Goal: Information Seeking & Learning: Learn about a topic

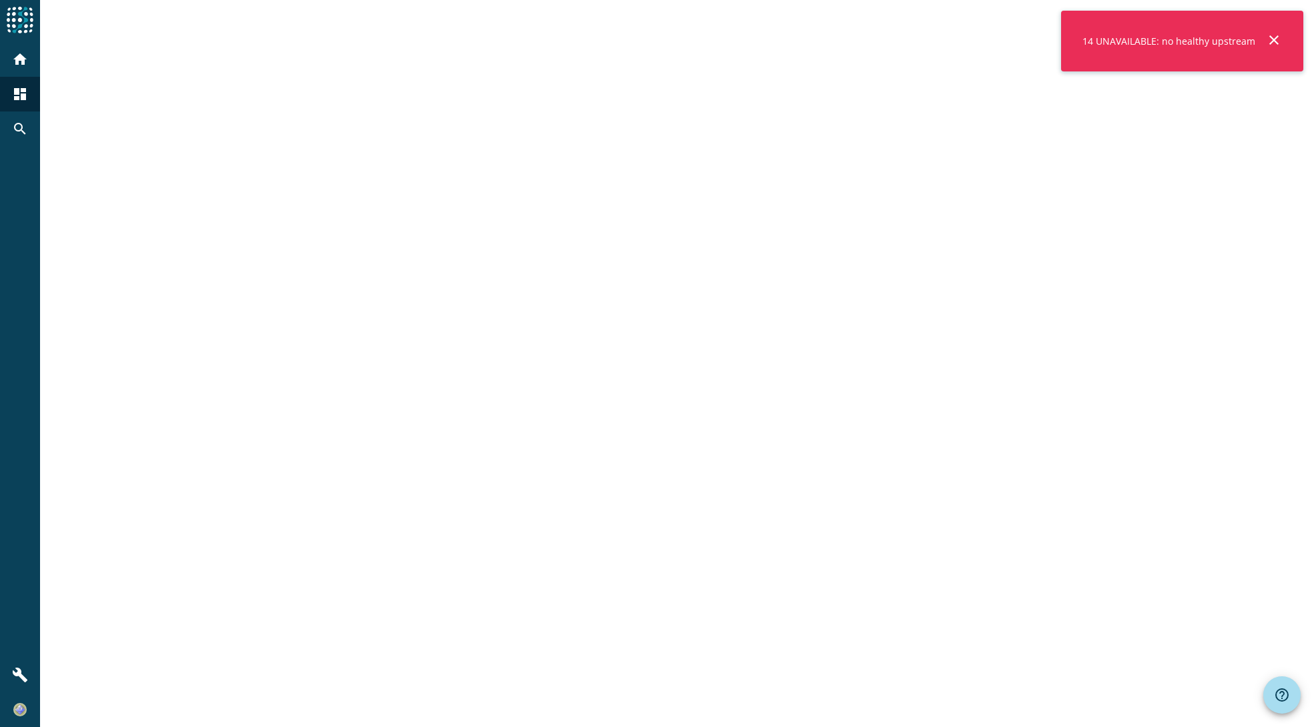
click at [1276, 37] on mat-icon "close" at bounding box center [1274, 40] width 16 height 16
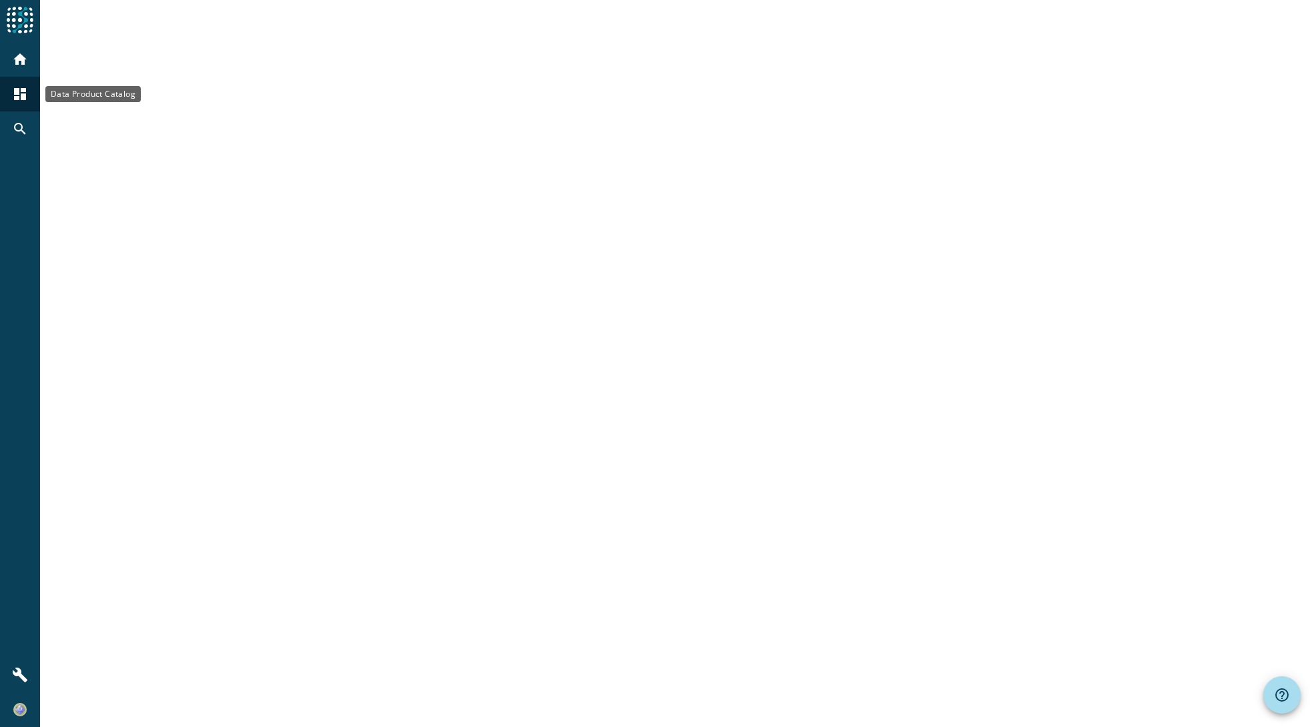
click at [19, 62] on mat-icon "home" at bounding box center [20, 59] width 16 height 16
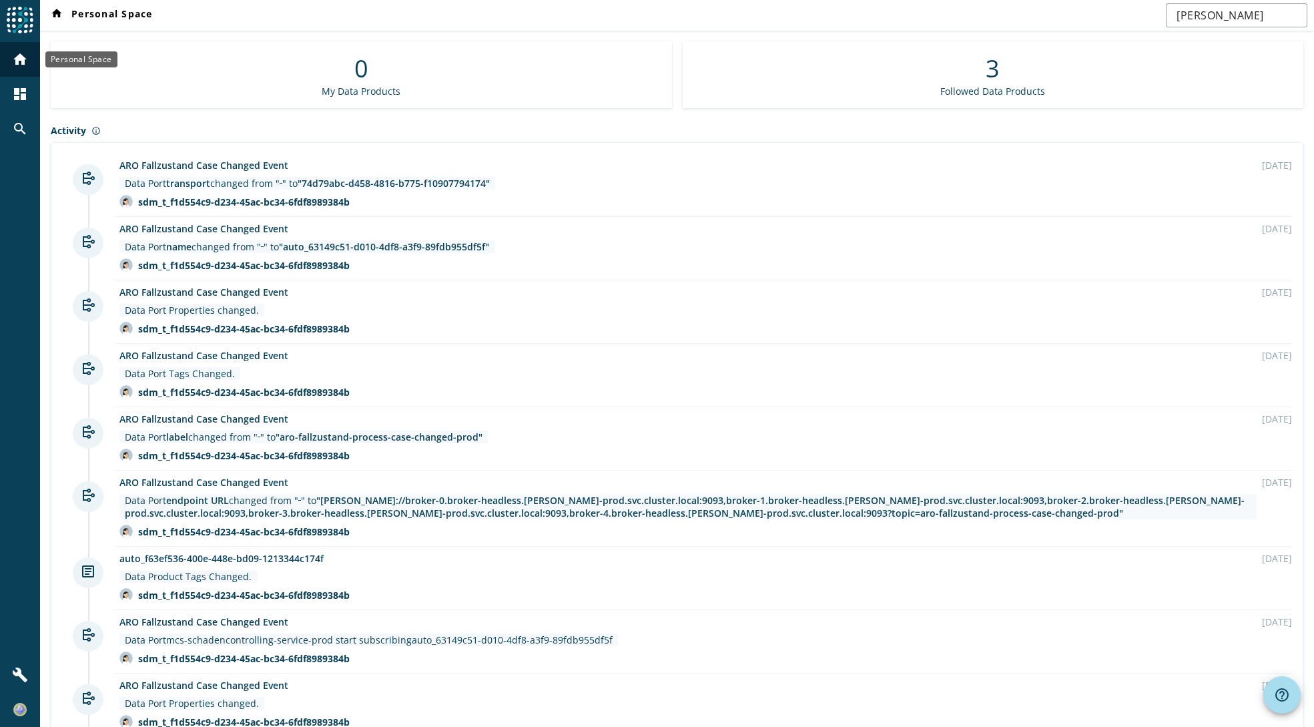
click at [21, 71] on div "home" at bounding box center [20, 59] width 35 height 35
click at [18, 93] on mat-icon "dashboard" at bounding box center [20, 94] width 16 height 16
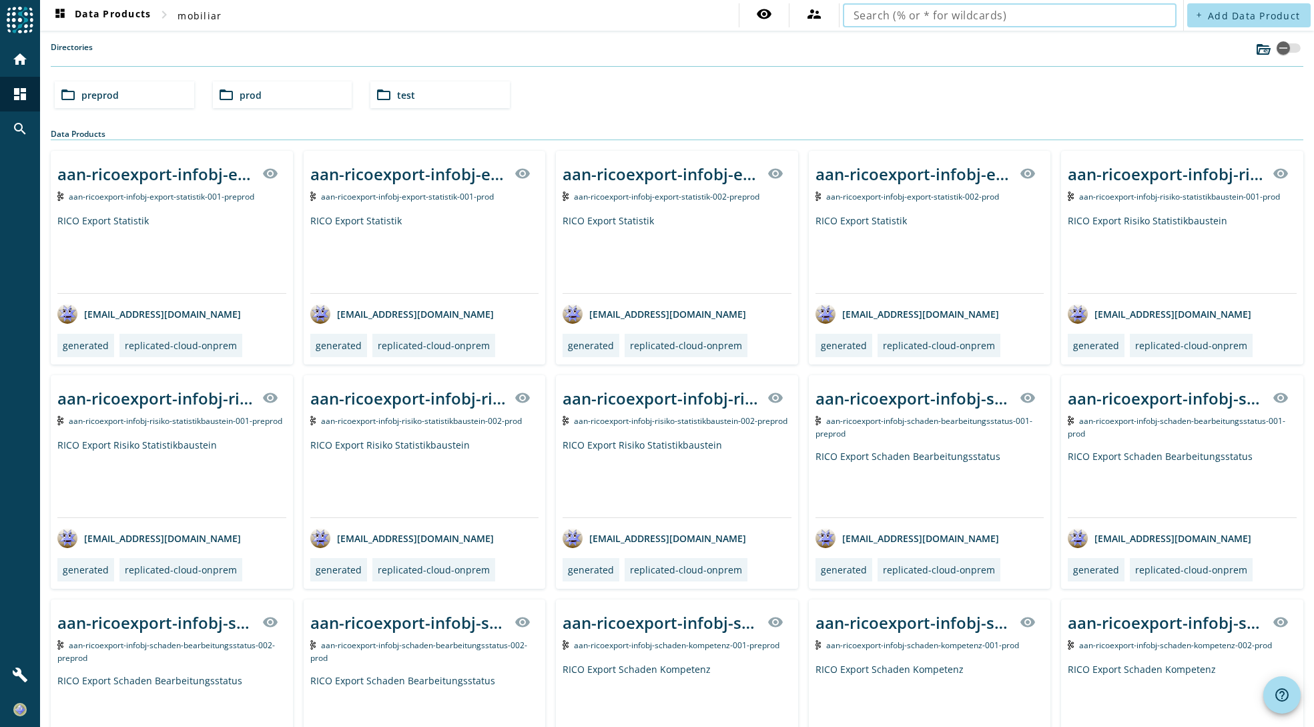
click at [893, 16] on input "text" at bounding box center [1010, 15] width 312 height 16
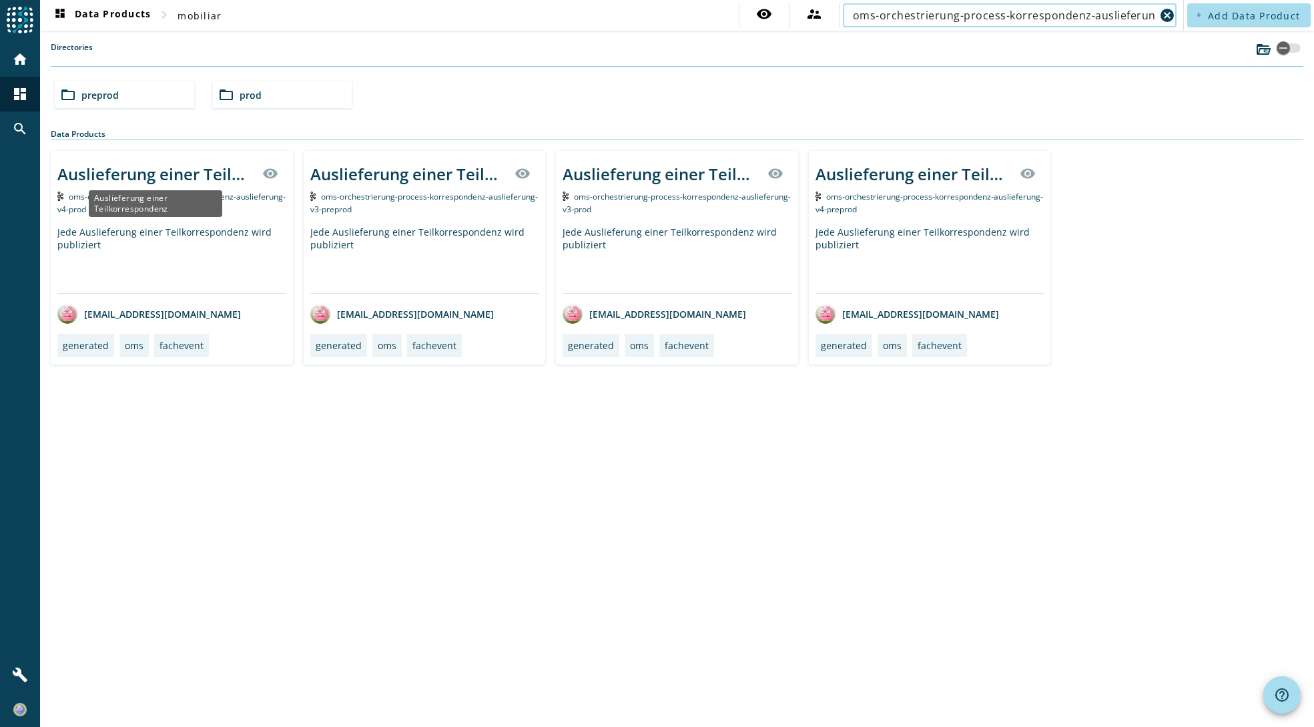
type input "oms-orchestrierung-process-korrespondenz-auslieferung"
click at [164, 174] on div "Auslieferung einer Teilkorrespondenz" at bounding box center [155, 174] width 197 height 22
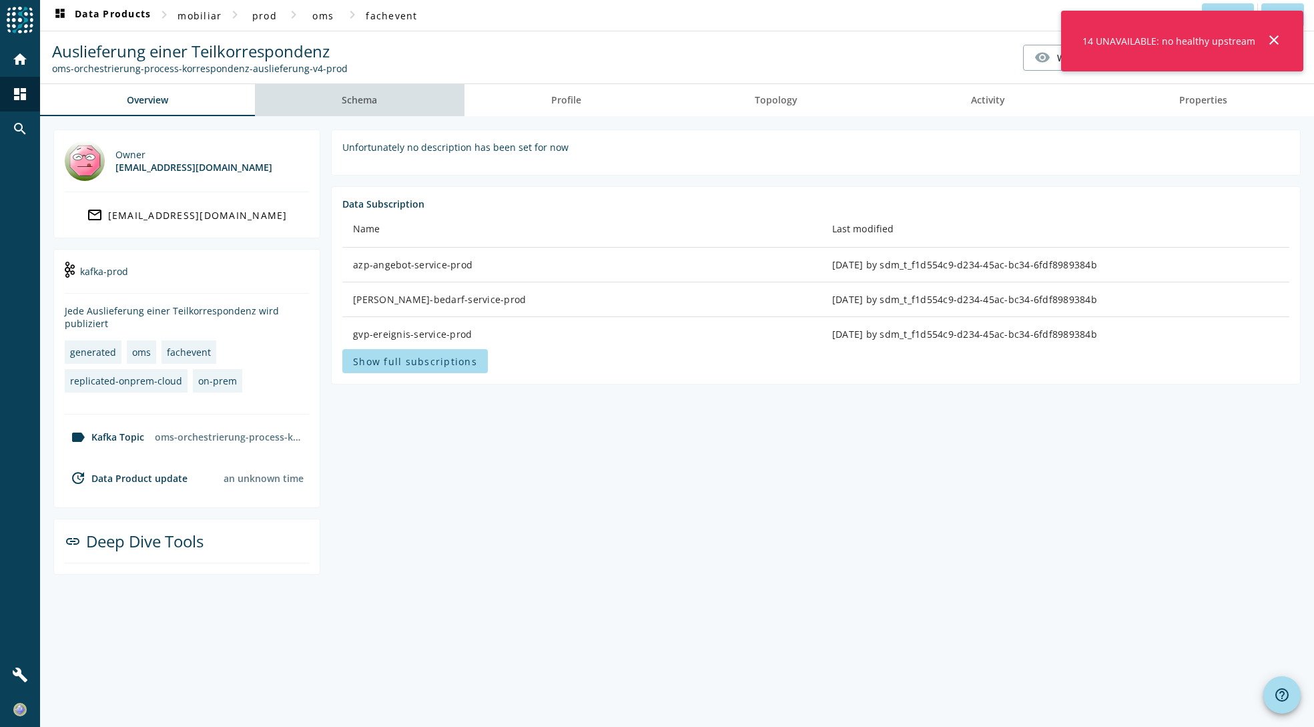
click at [364, 109] on span "Schema" at bounding box center [359, 100] width 35 height 32
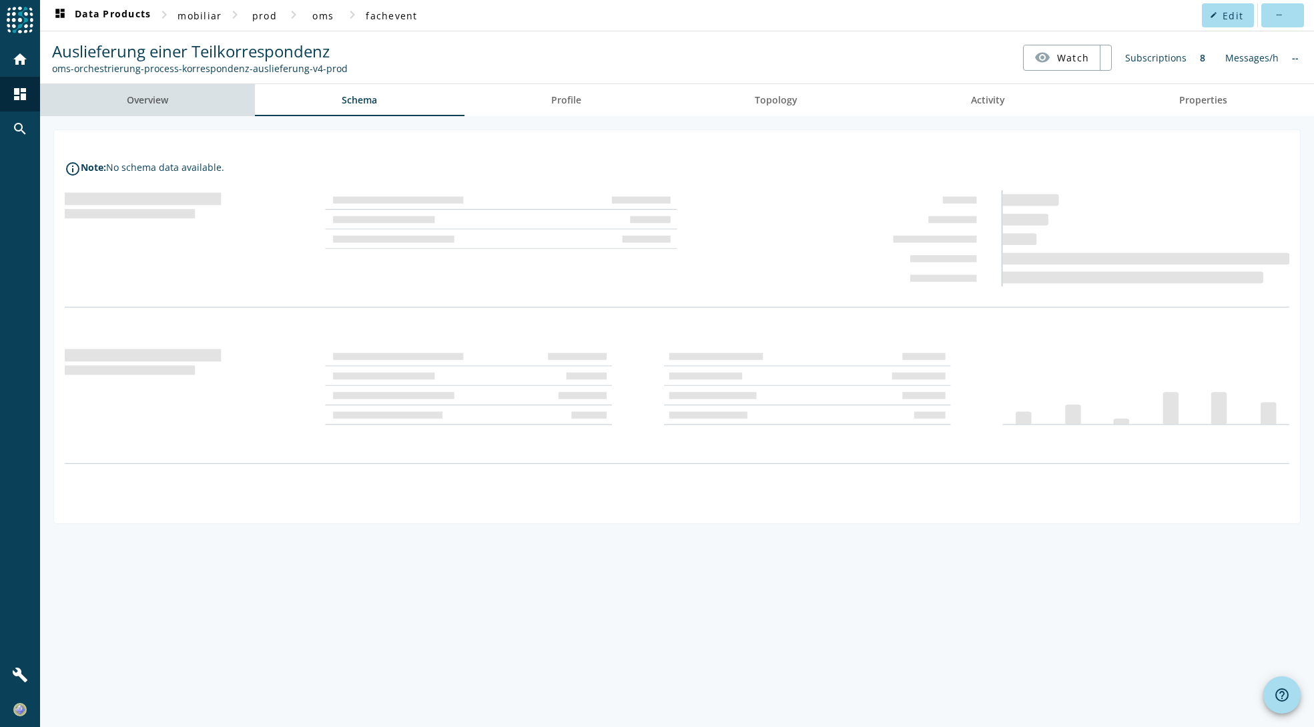
click at [166, 101] on span "Overview" at bounding box center [147, 99] width 41 height 9
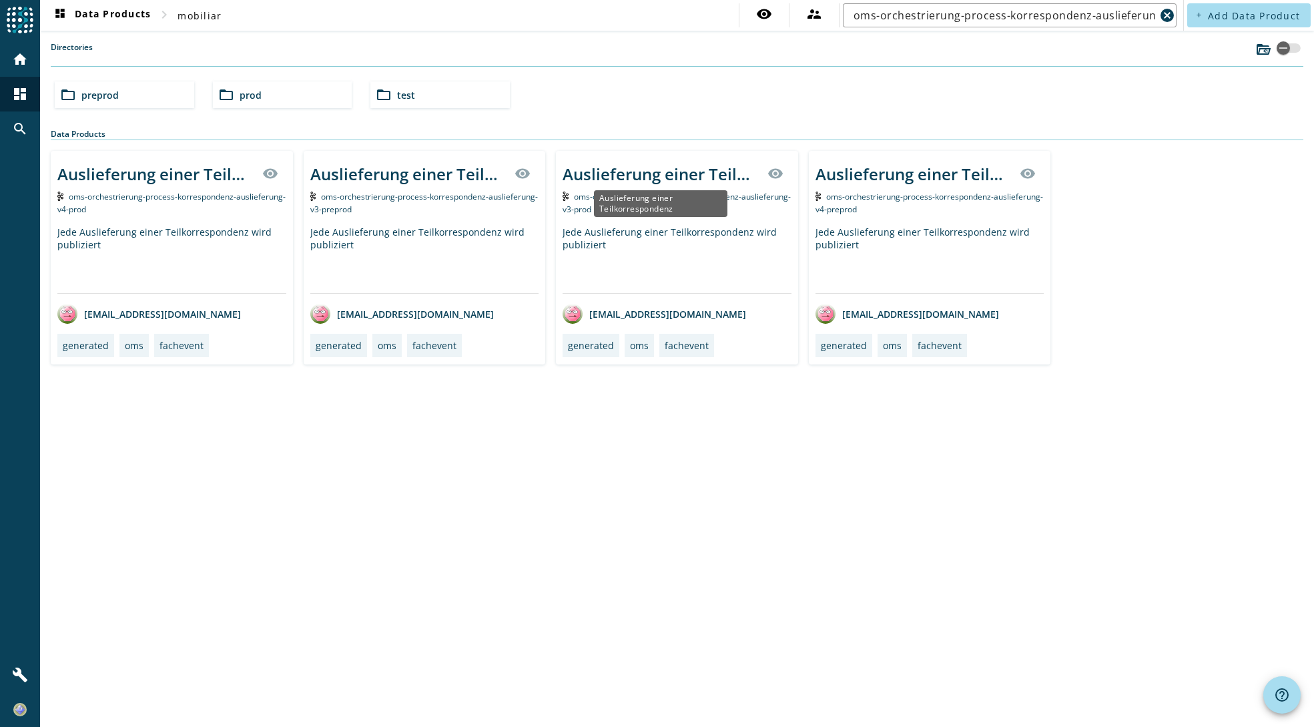
click at [606, 168] on div "Auslieferung einer Teilkorrespondenz" at bounding box center [661, 174] width 197 height 22
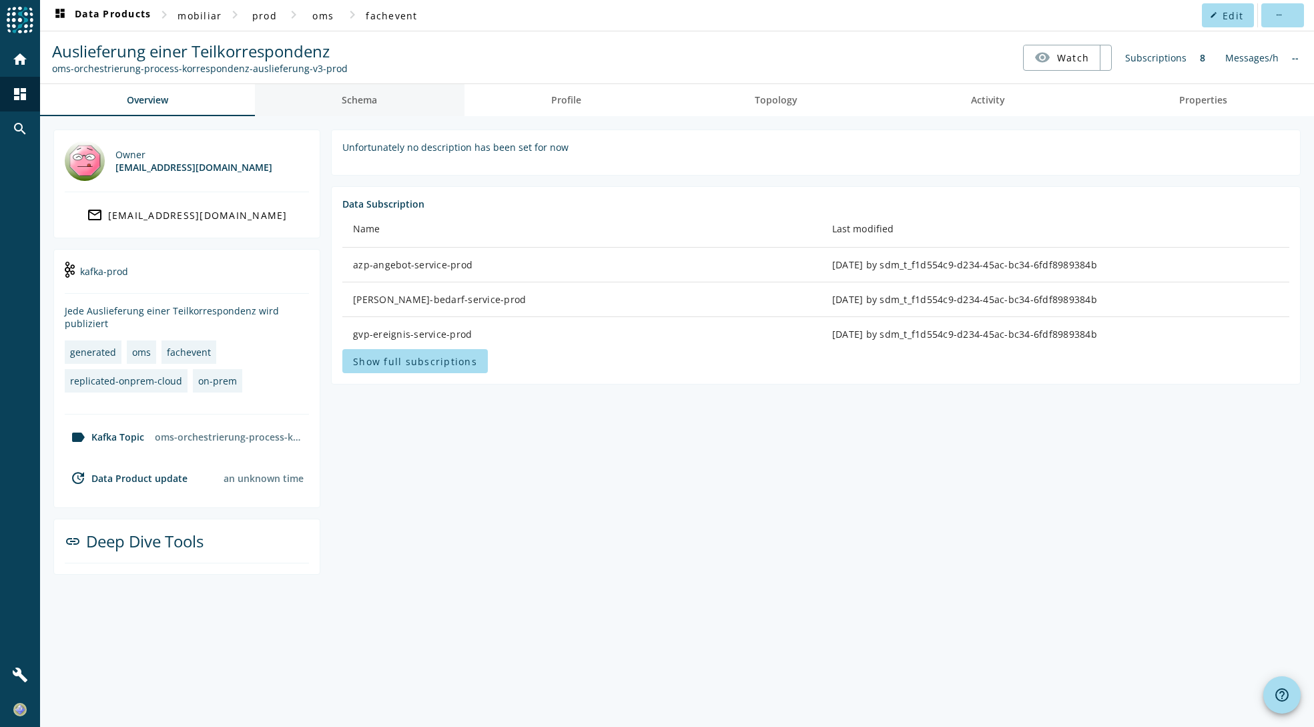
click at [364, 96] on span "Schema" at bounding box center [359, 99] width 35 height 9
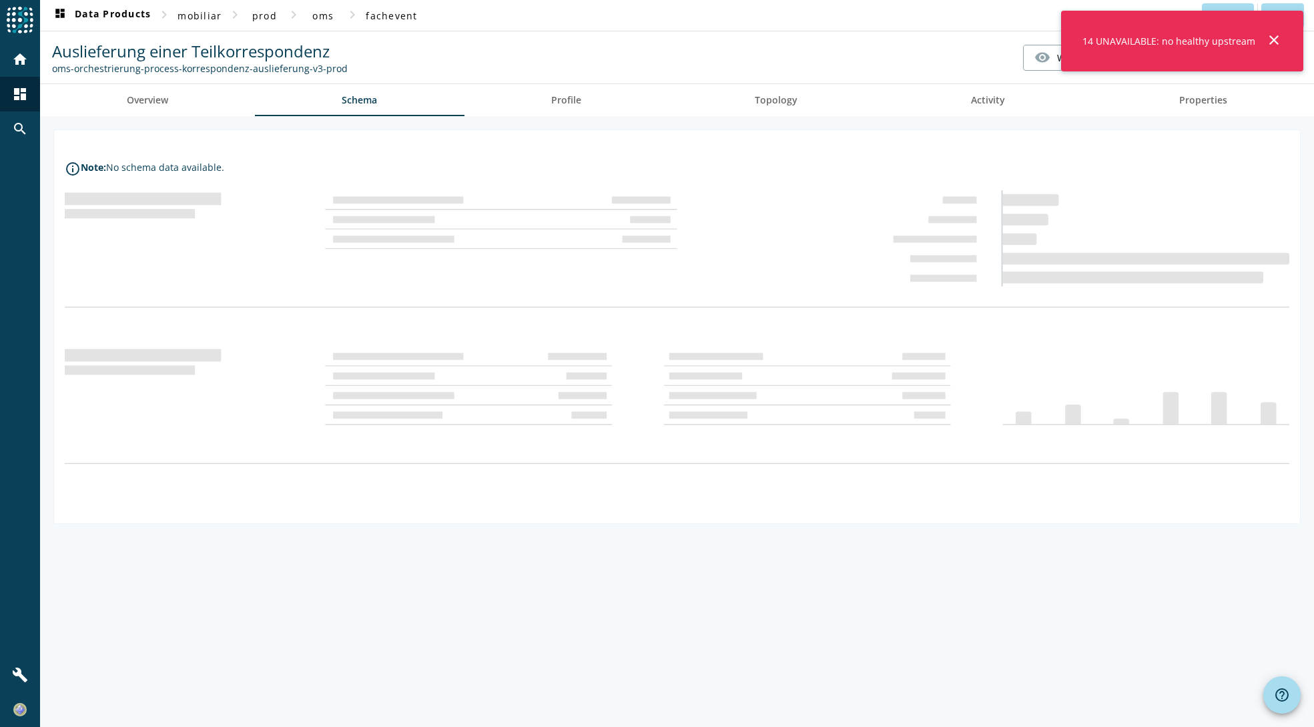
click at [1274, 42] on mat-icon "close" at bounding box center [1274, 40] width 16 height 16
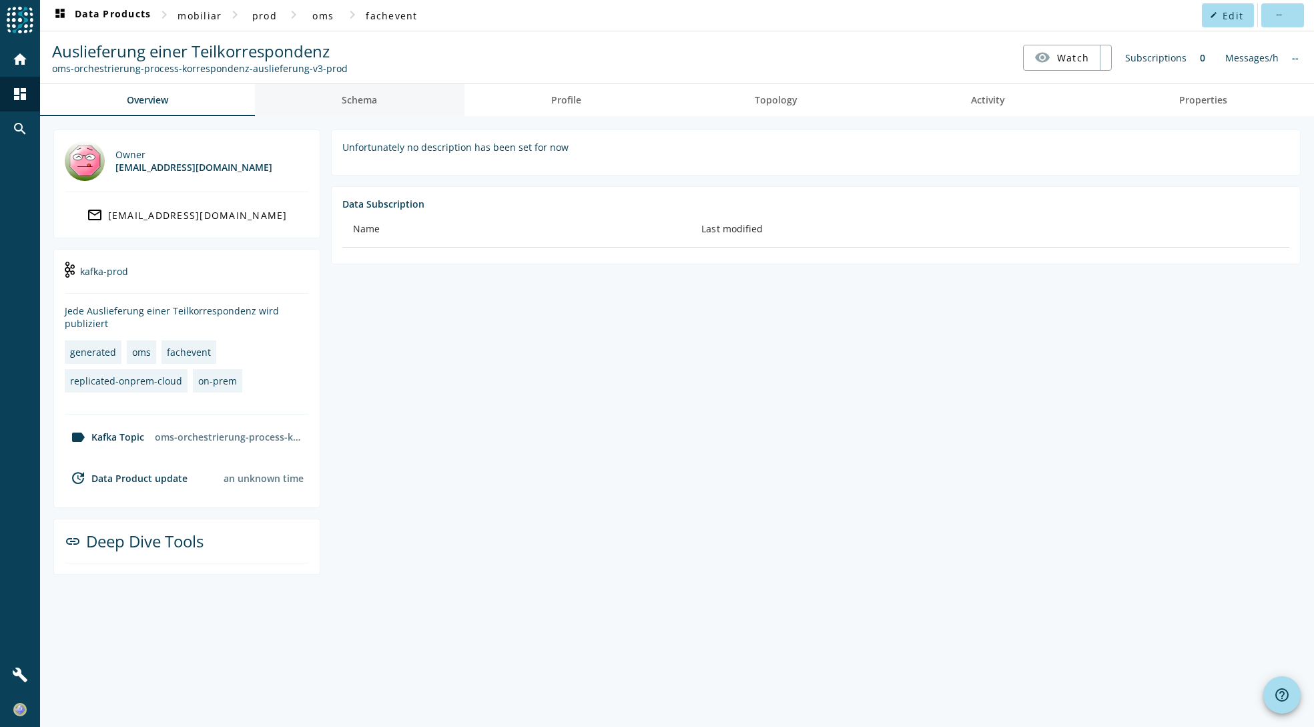
click at [358, 95] on span "Schema" at bounding box center [359, 99] width 35 height 9
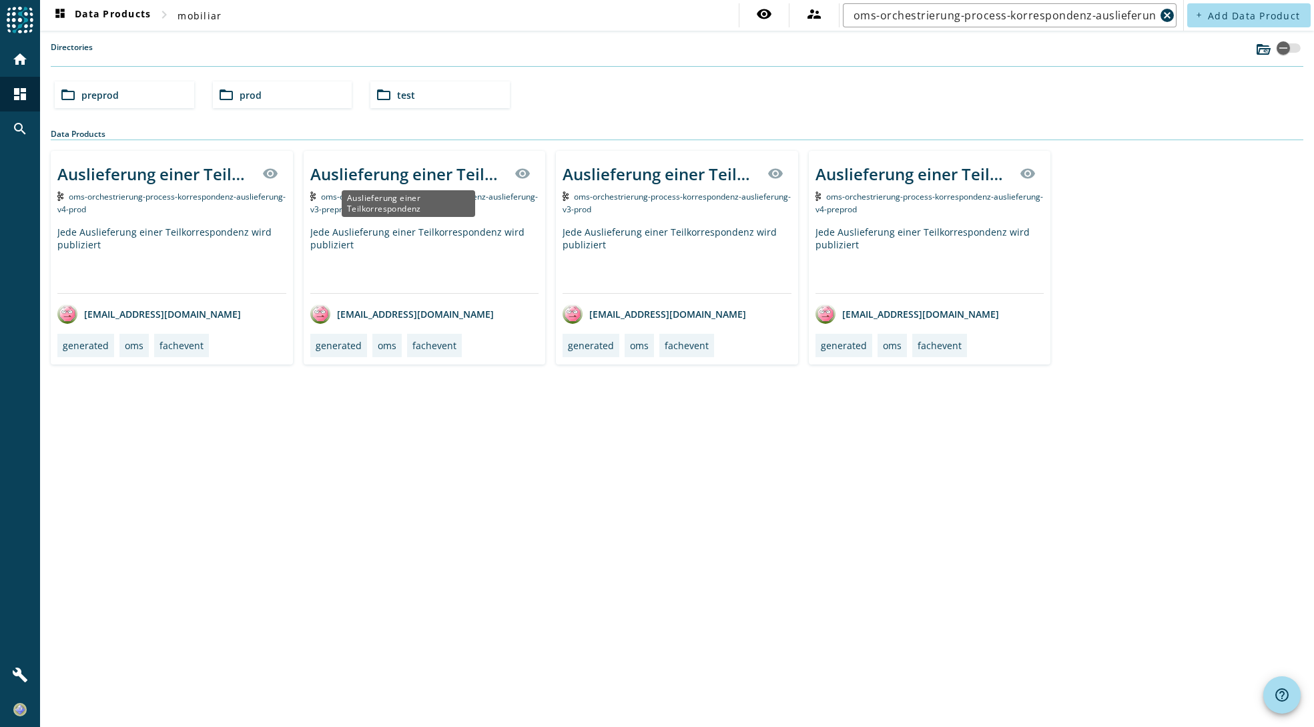
click at [395, 172] on div "Auslieferung einer Teilkorrespondenz" at bounding box center [408, 174] width 197 height 22
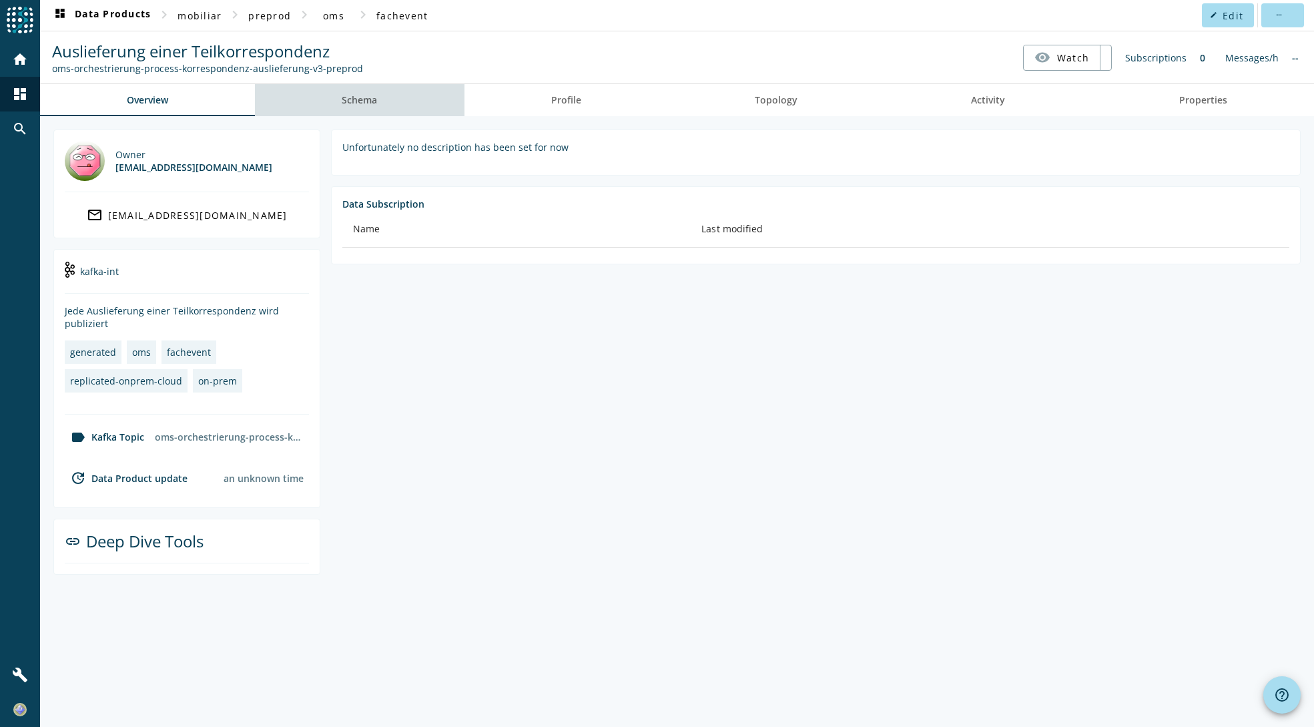
click at [344, 97] on span "Schema" at bounding box center [359, 99] width 35 height 9
